Goal: Task Accomplishment & Management: Use online tool/utility

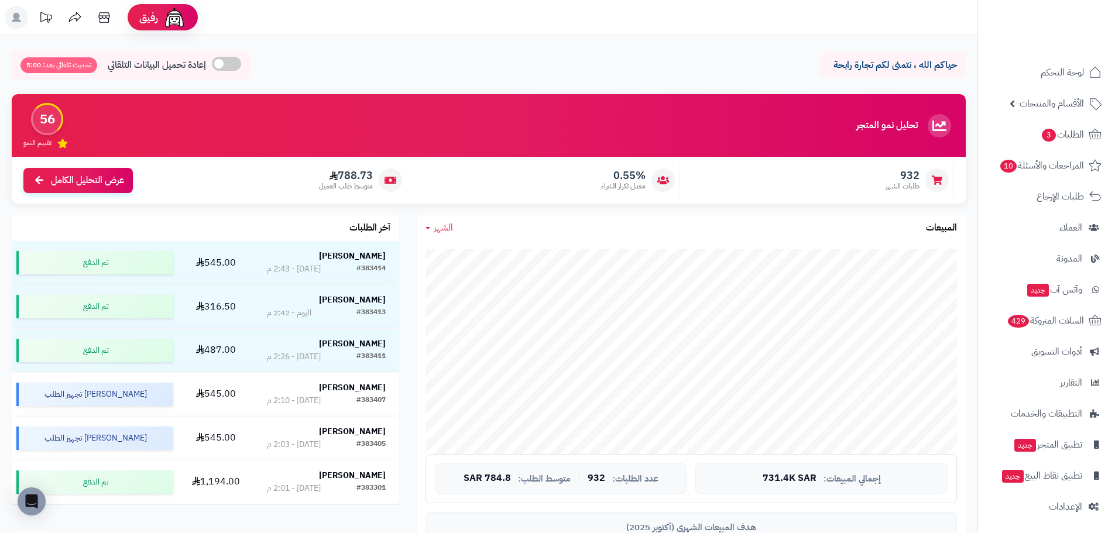
click at [446, 224] on span "الشهر" at bounding box center [443, 228] width 19 height 14
click at [474, 253] on link "اليوم" at bounding box center [464, 256] width 94 height 22
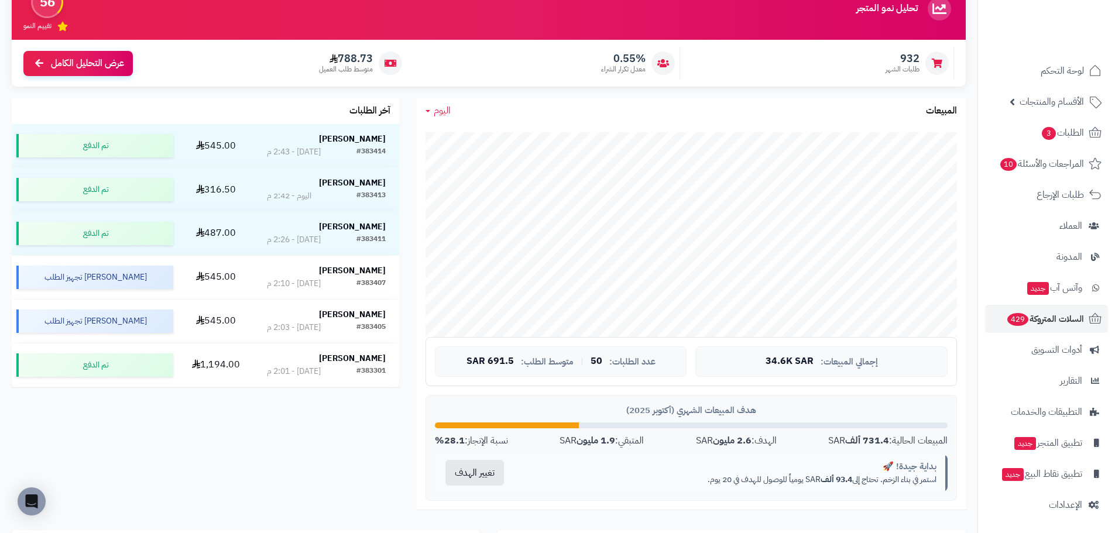
scroll to position [2, 0]
click at [1056, 351] on span "أدوات التسويق" at bounding box center [1057, 349] width 51 height 16
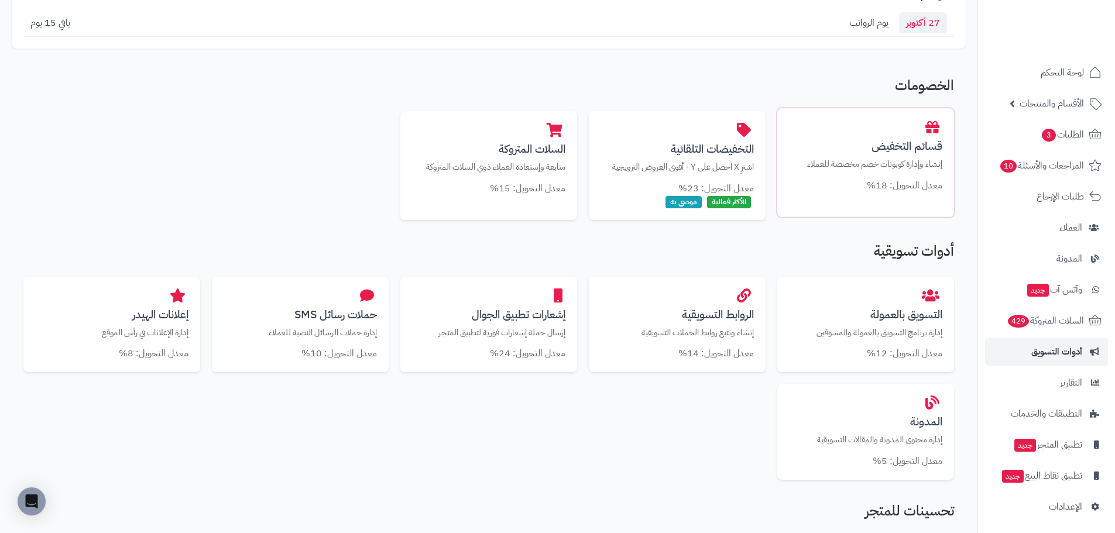
scroll to position [176, 0]
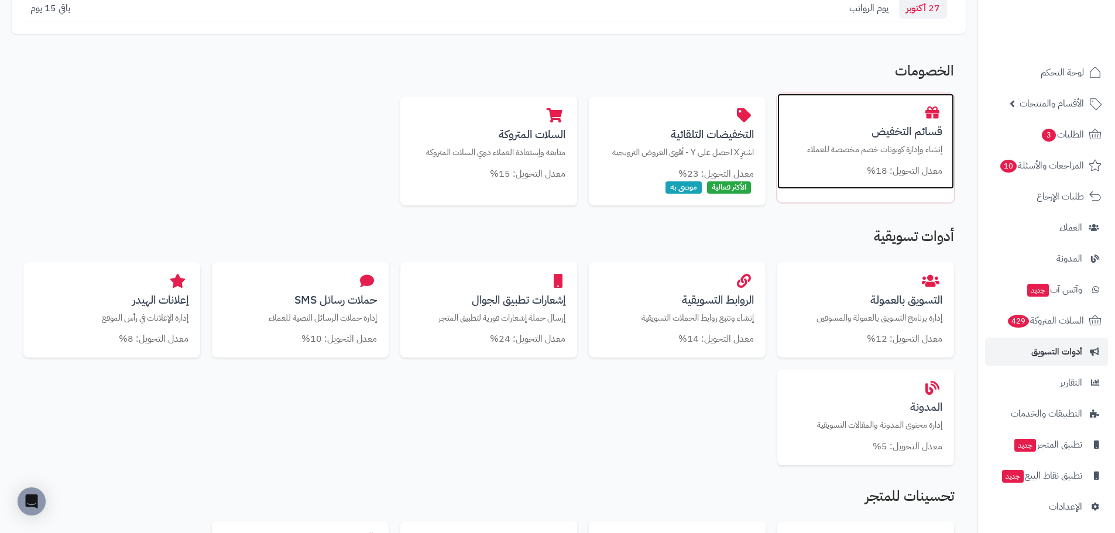
click at [875, 152] on p "إنشاء وإدارة كوبونات خصم مخصصة للعملاء" at bounding box center [865, 149] width 153 height 12
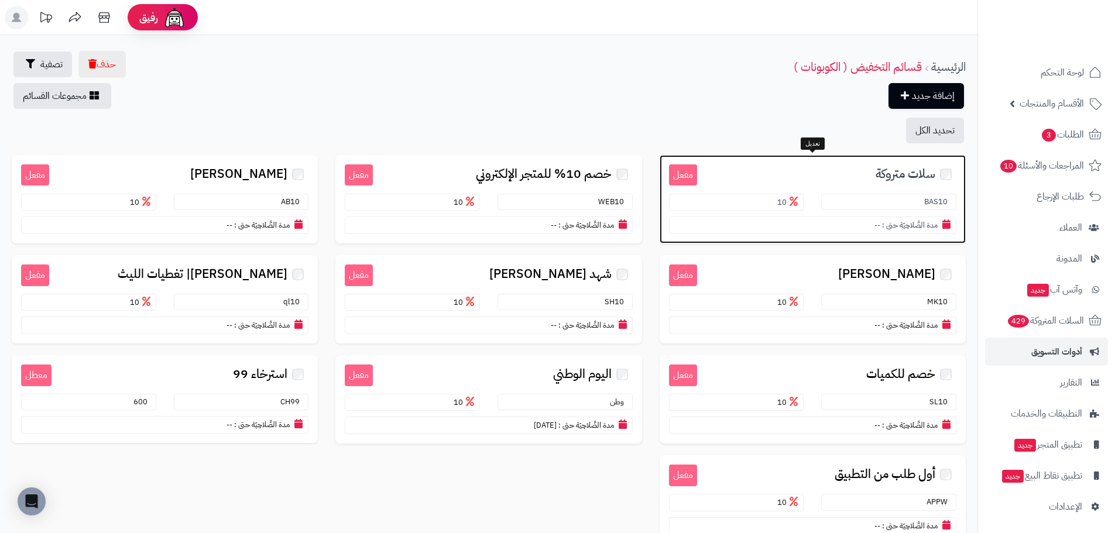
click at [898, 179] on span "سلات متروكة" at bounding box center [906, 173] width 60 height 13
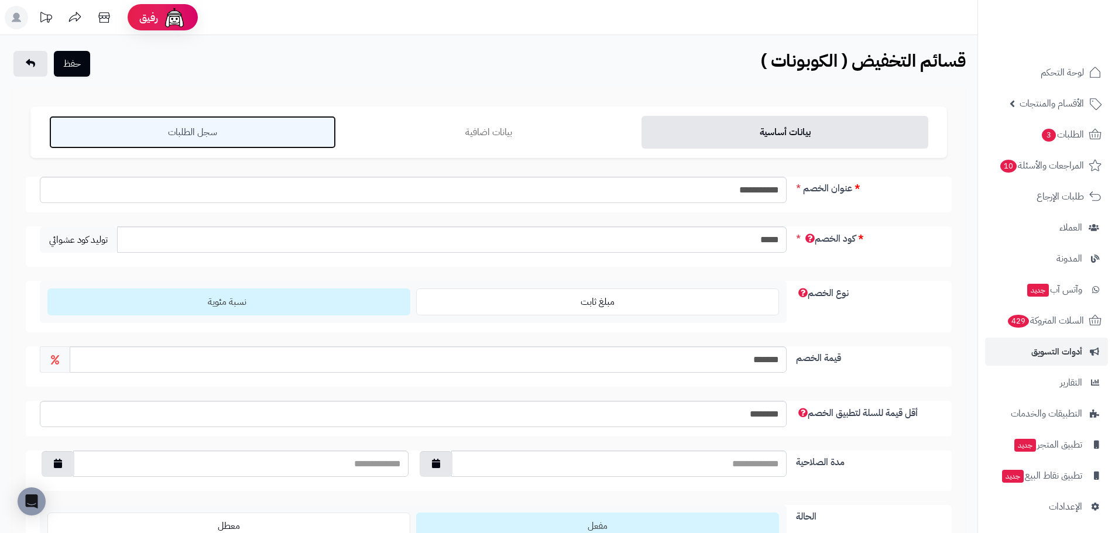
click at [236, 118] on link "سجل الطلبات" at bounding box center [192, 132] width 287 height 33
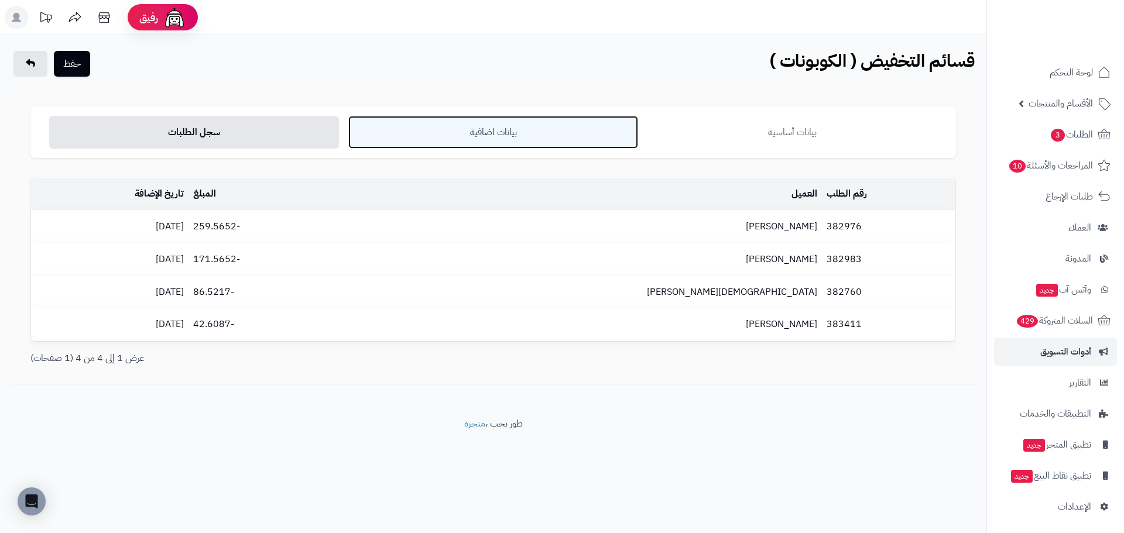
click at [492, 137] on link "بيانات اضافية" at bounding box center [493, 132] width 290 height 33
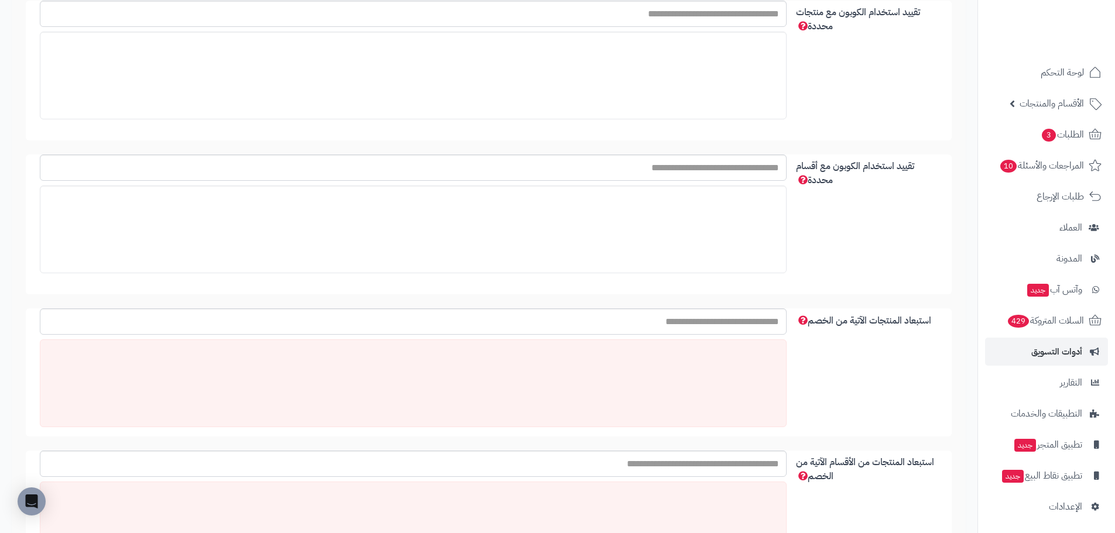
scroll to position [351, 0]
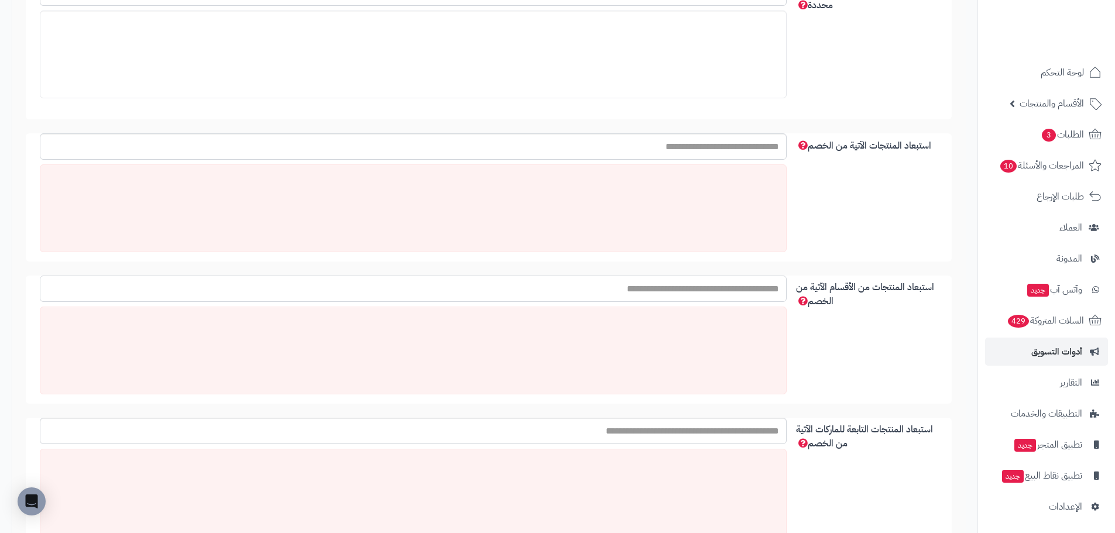
click at [729, 287] on input "استبعاد المنتجات من الأقسام الآتية من الخصم" at bounding box center [413, 289] width 747 height 26
type input "*"
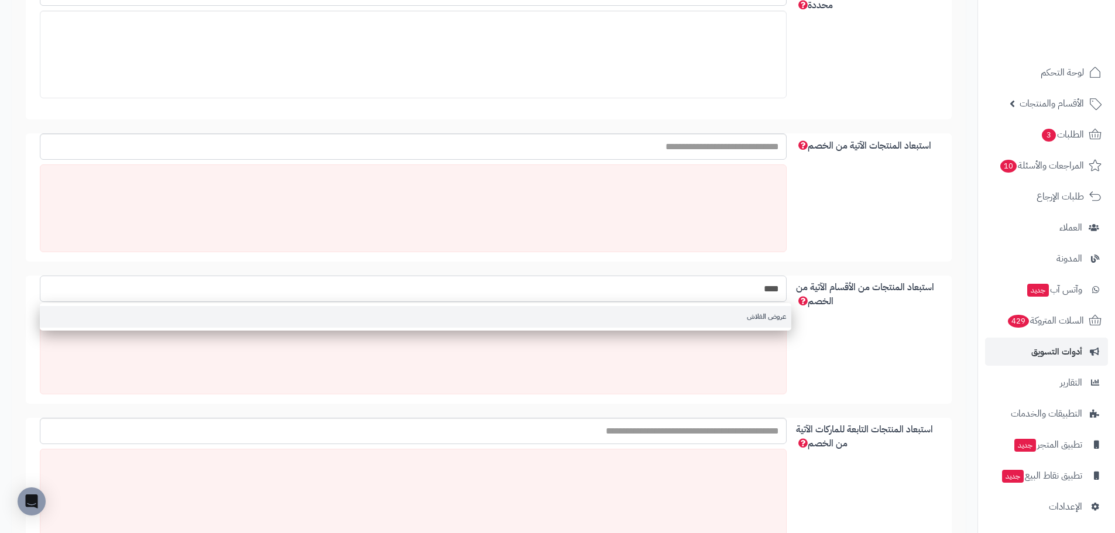
type input "****"
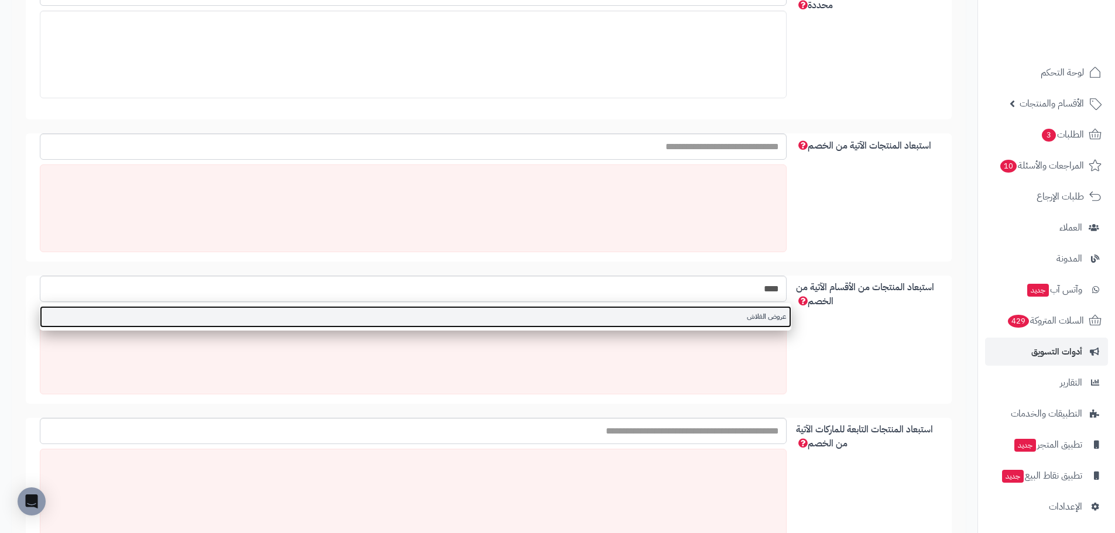
click at [757, 318] on link "عروض الفلاش" at bounding box center [416, 317] width 752 height 22
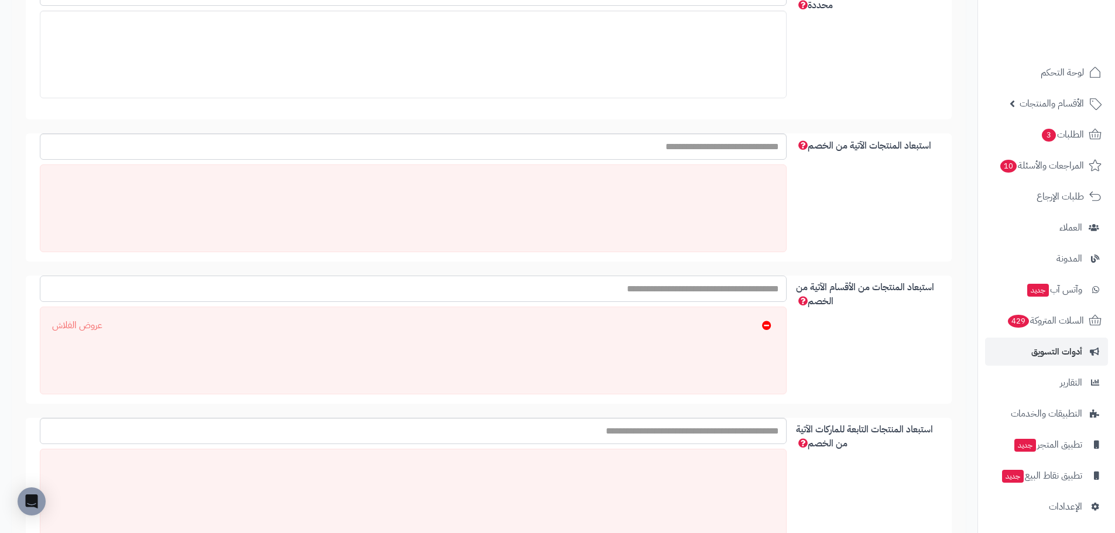
click at [744, 286] on input "استبعاد المنتجات من الأقسام الآتية من الخصم" at bounding box center [413, 289] width 747 height 26
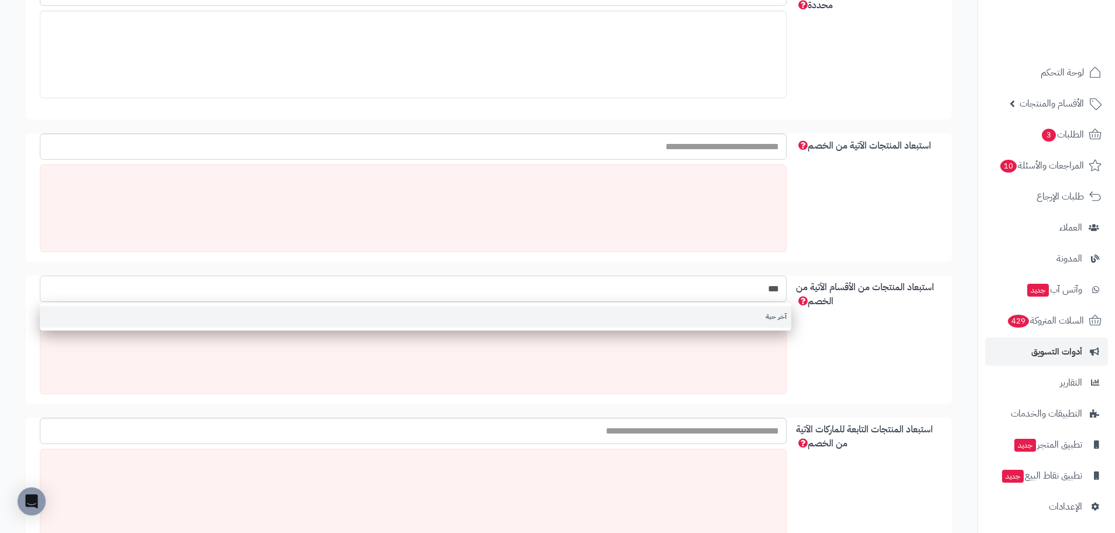
type input "***"
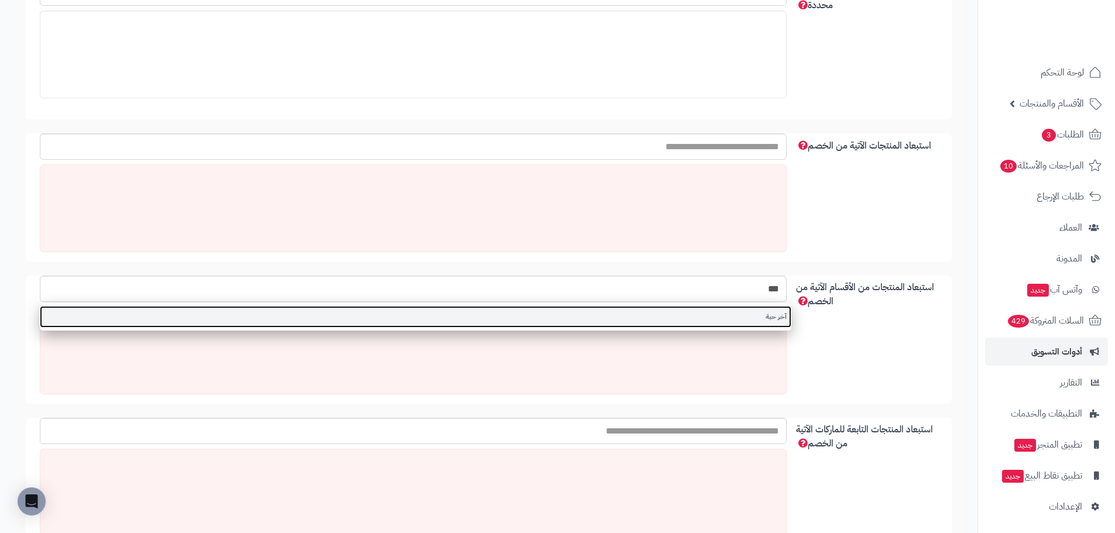
click at [755, 314] on link "آخر حبة" at bounding box center [416, 317] width 752 height 22
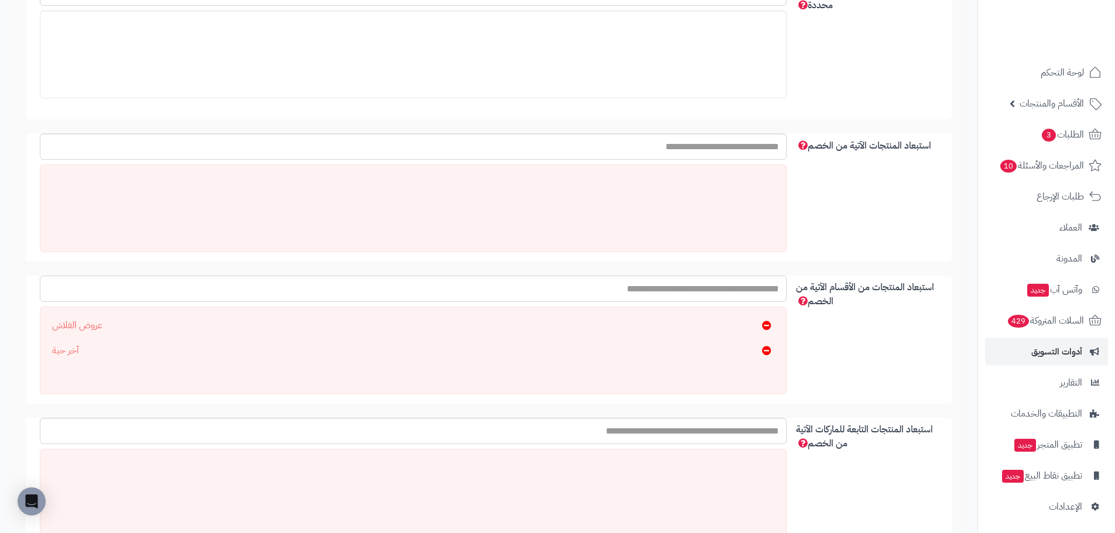
click at [745, 288] on input "استبعاد المنتجات من الأقسام الآتية من الخصم" at bounding box center [413, 289] width 747 height 26
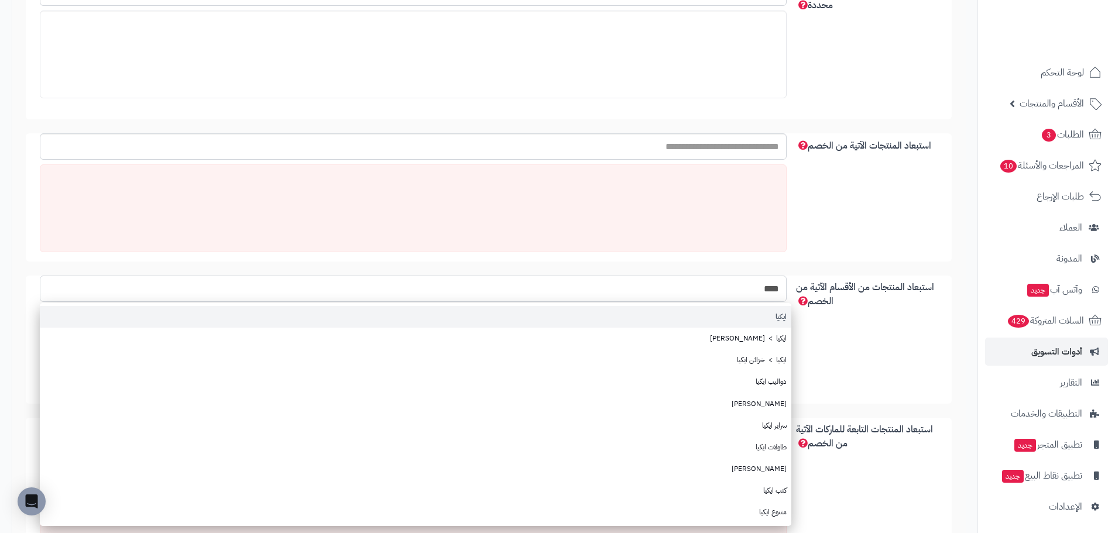
type input "****"
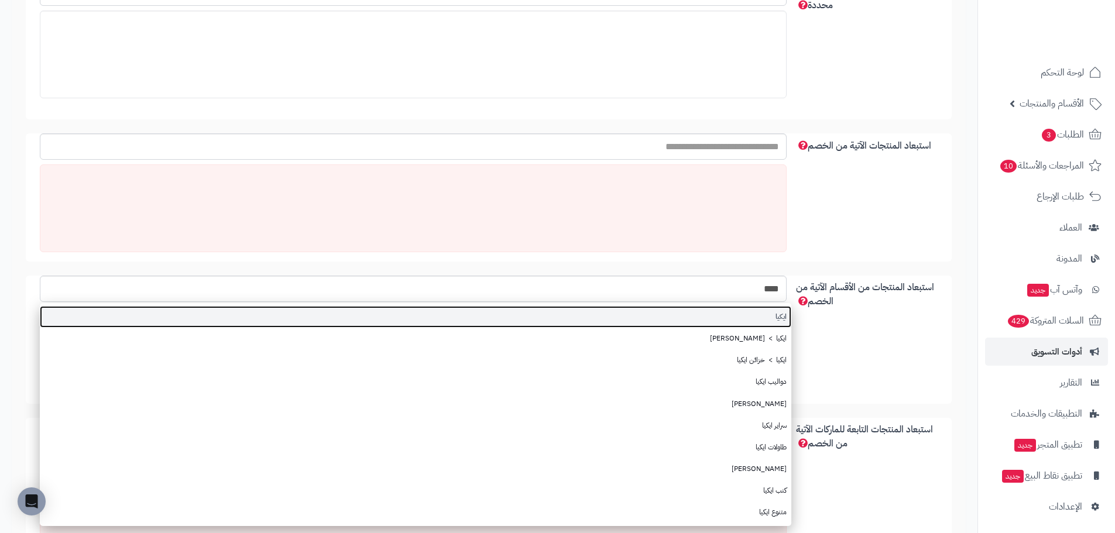
click at [753, 321] on link "ايكيا" at bounding box center [416, 317] width 752 height 22
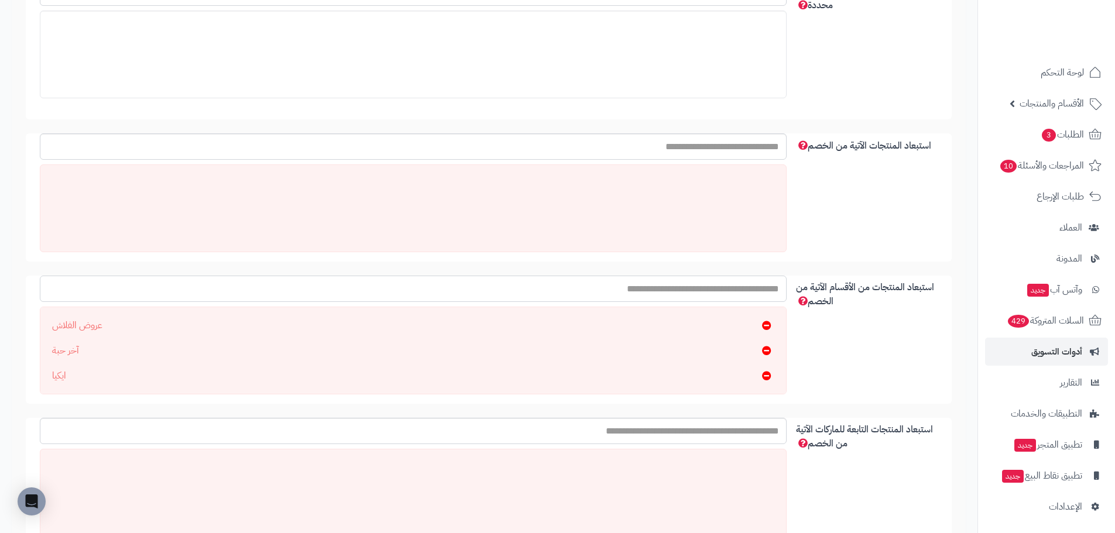
click at [744, 282] on input "استبعاد المنتجات من الأقسام الآتية من الخصم" at bounding box center [413, 289] width 747 height 26
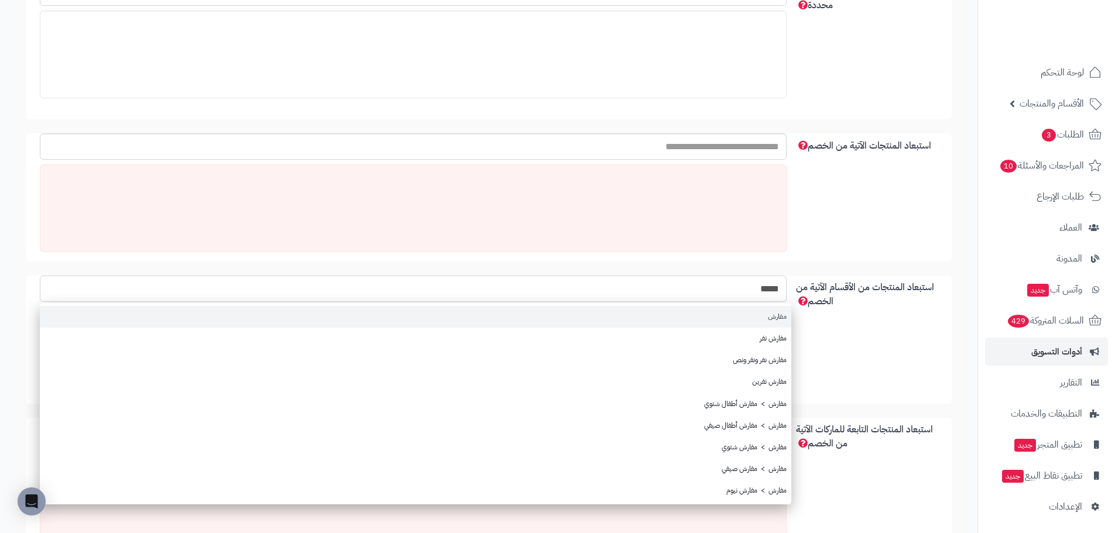
type input "*****"
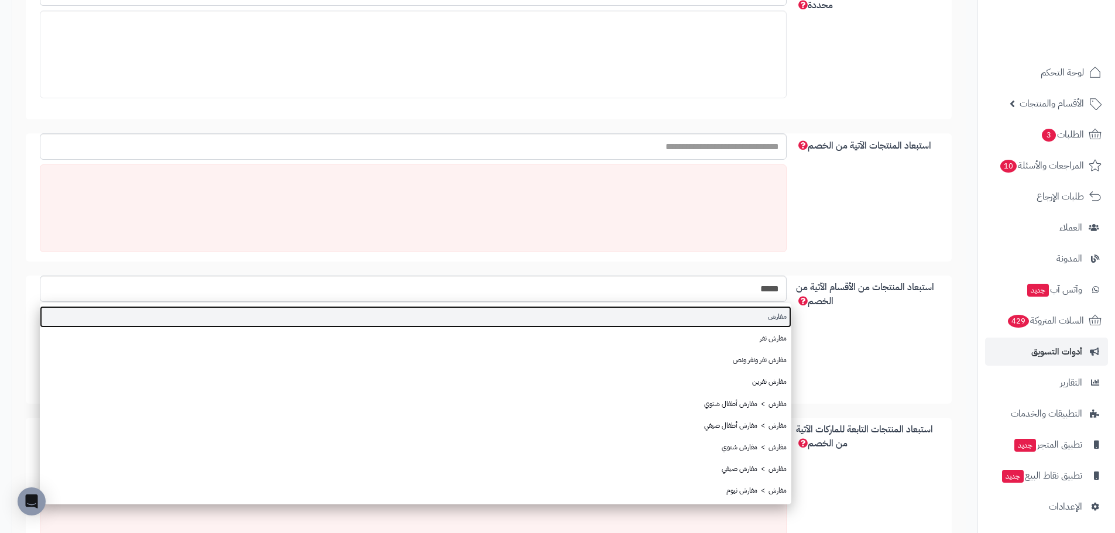
click at [765, 317] on link "مفارش" at bounding box center [416, 317] width 752 height 22
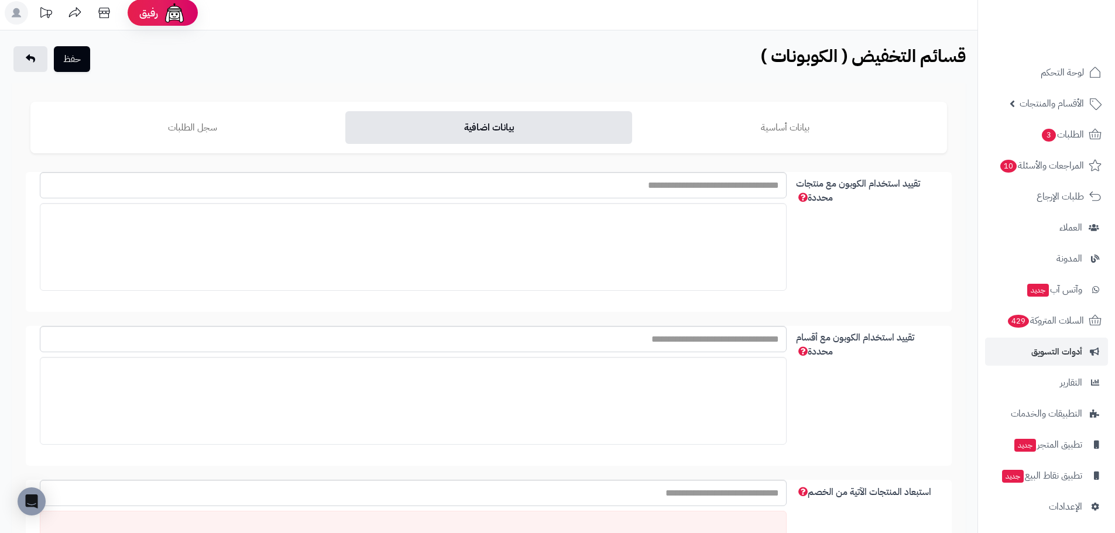
scroll to position [0, 0]
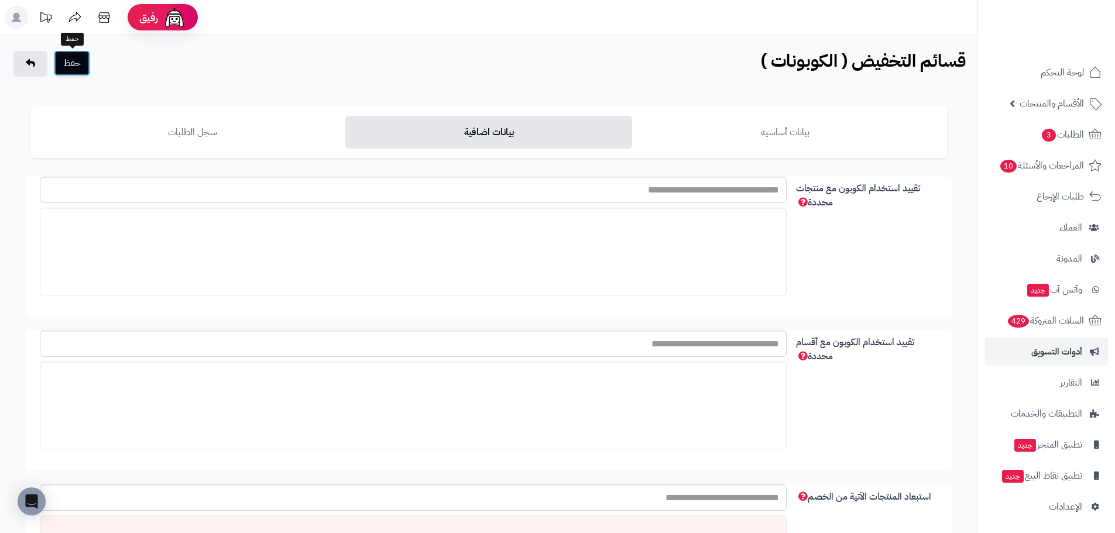
click at [80, 70] on button "حفظ" at bounding box center [72, 63] width 36 height 26
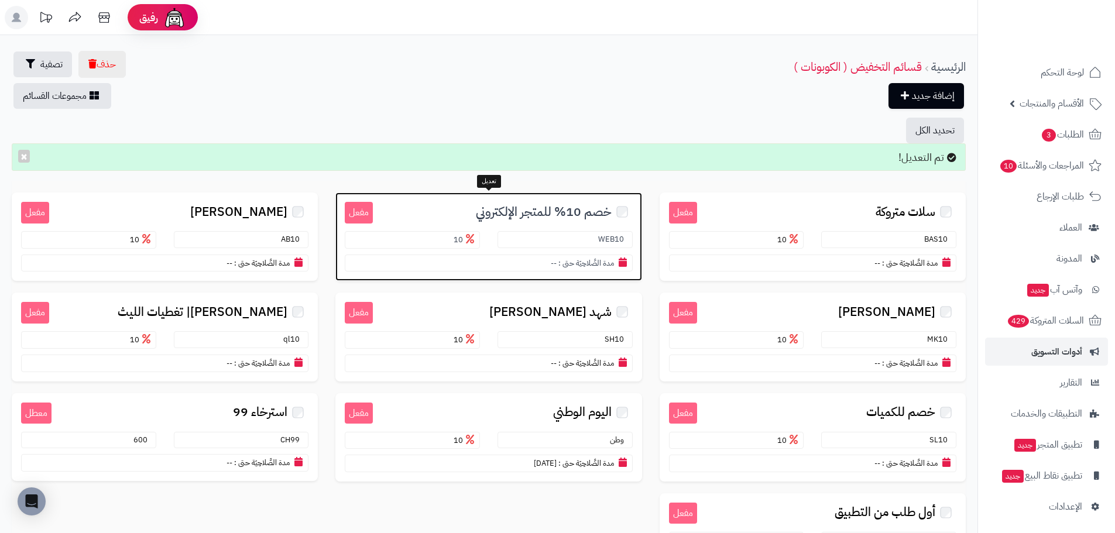
click at [551, 207] on span "خصم 10% للمتجر الإلكتروني" at bounding box center [544, 211] width 136 height 13
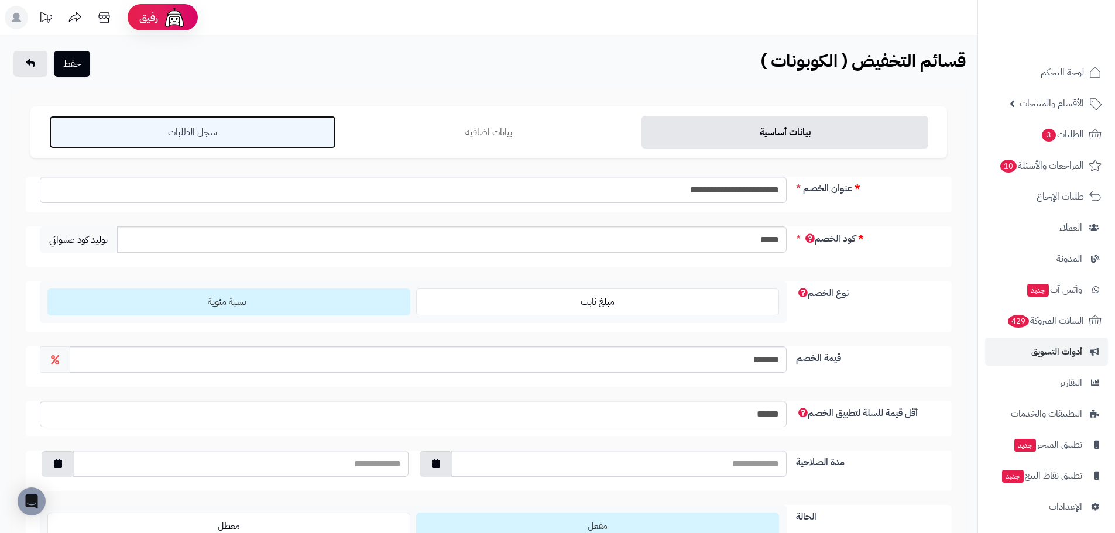
click at [226, 136] on link "سجل الطلبات" at bounding box center [192, 132] width 287 height 33
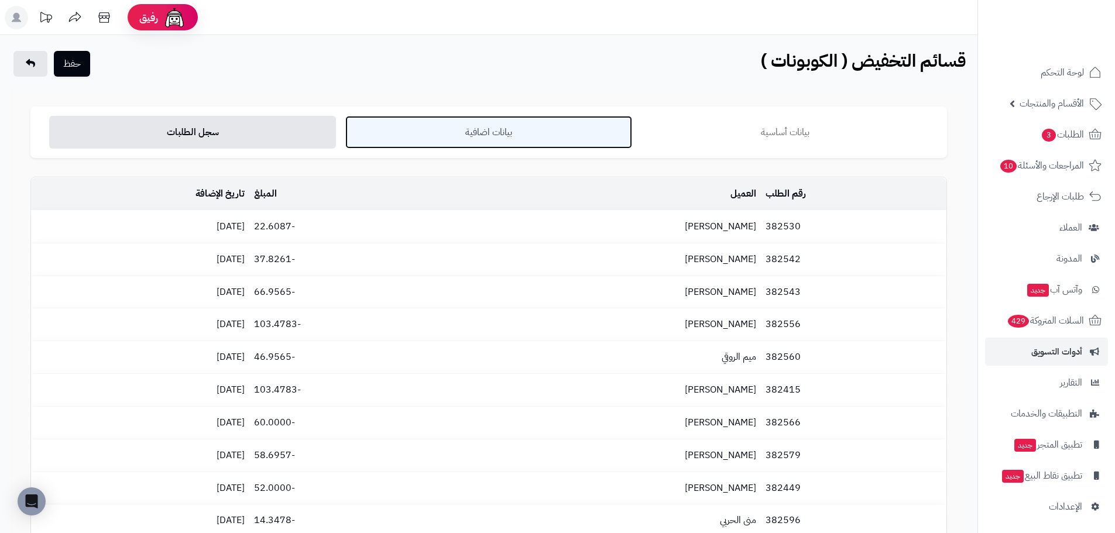
drag, startPoint x: 478, startPoint y: 131, endPoint x: 484, endPoint y: 136, distance: 7.9
click at [479, 131] on link "بيانات اضافية" at bounding box center [488, 132] width 287 height 33
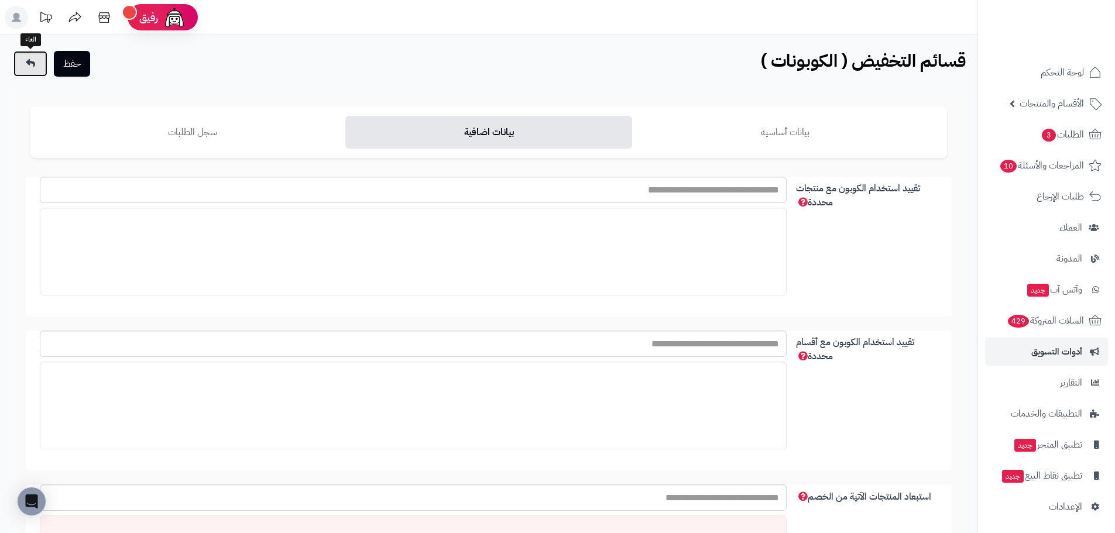
click at [33, 66] on icon at bounding box center [30, 63] width 9 height 9
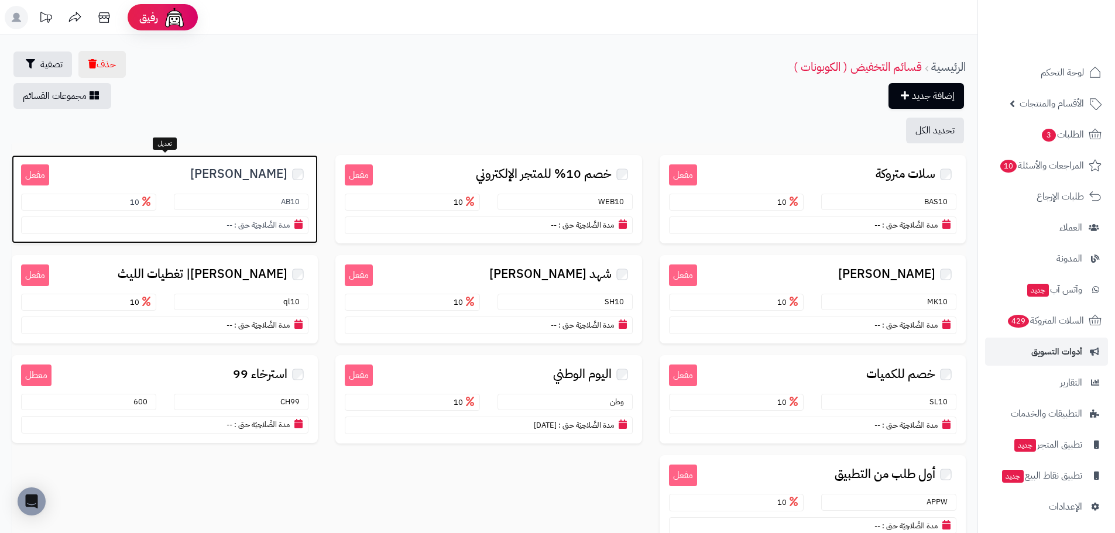
click at [236, 176] on span "عبد الله الخماش" at bounding box center [238, 173] width 97 height 13
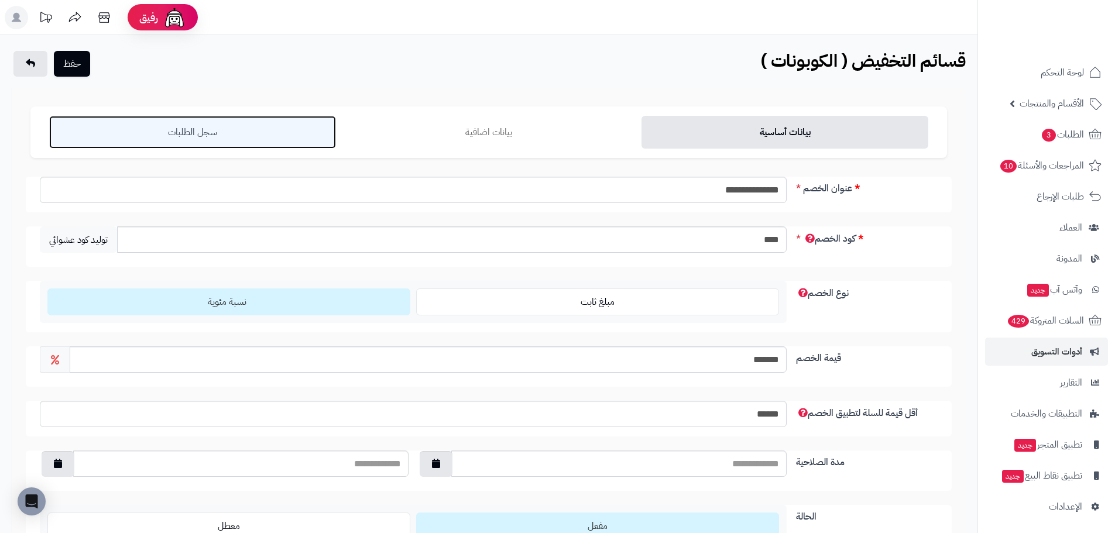
click at [179, 138] on link "سجل الطلبات" at bounding box center [192, 132] width 287 height 33
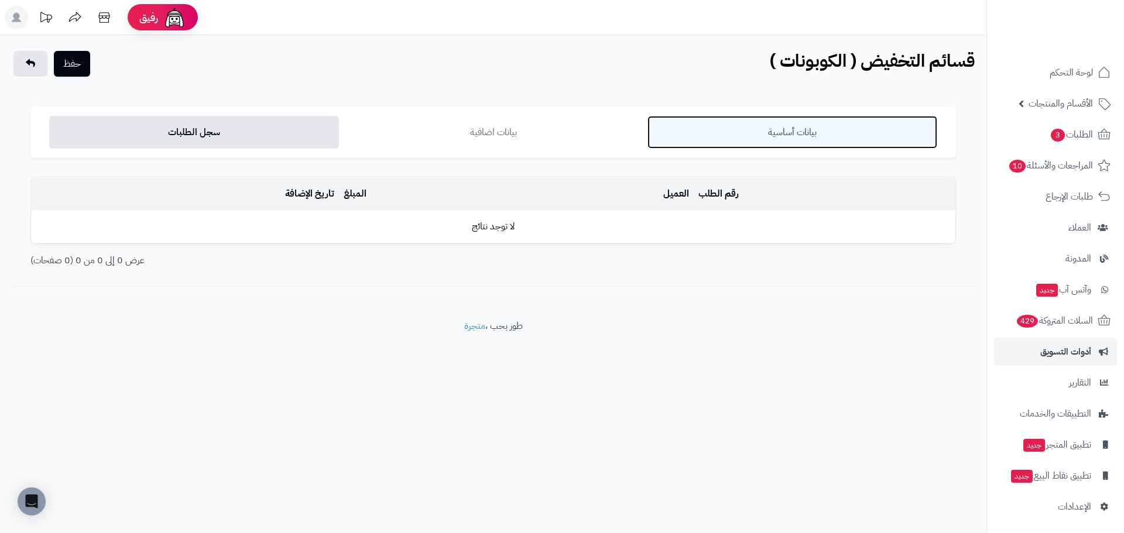
click at [756, 128] on link "بيانات أساسية" at bounding box center [792, 132] width 290 height 33
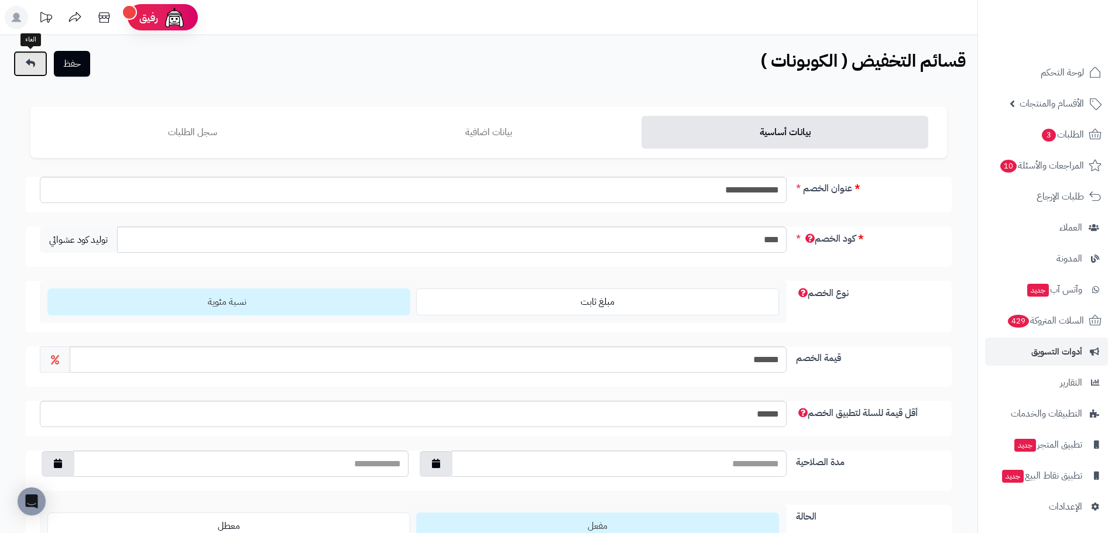
click at [42, 66] on link at bounding box center [30, 64] width 34 height 26
